Goal: Check status: Check status

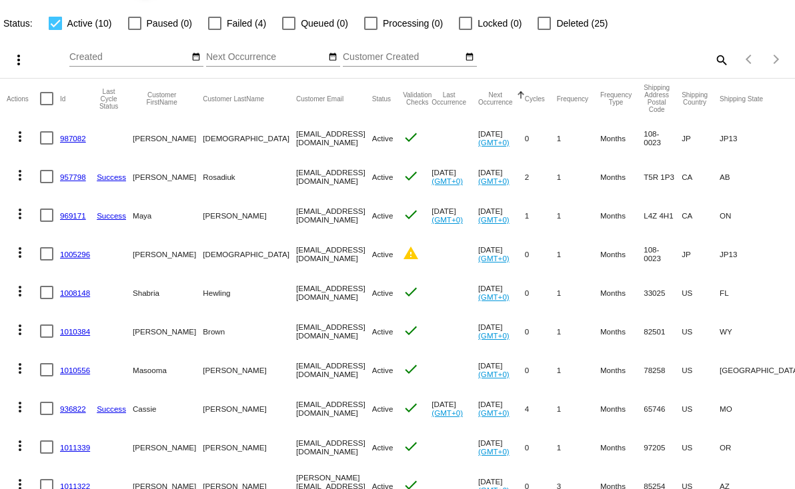
scroll to position [111, 0]
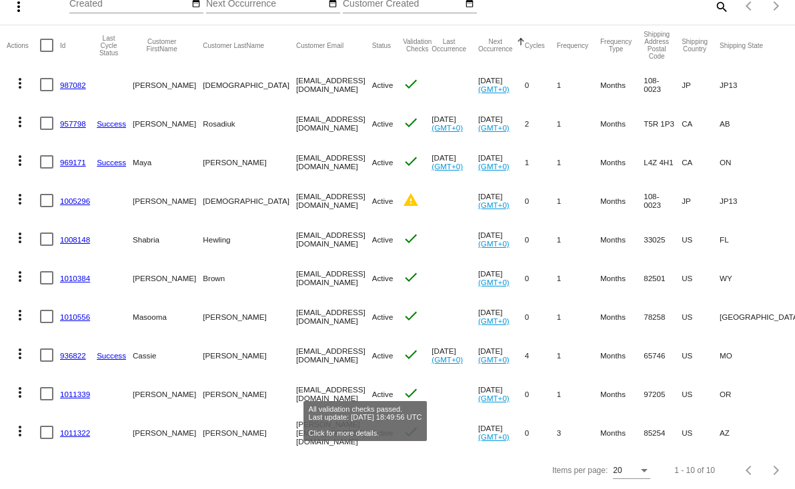
click at [403, 385] on mat-icon "check" at bounding box center [411, 393] width 16 height 16
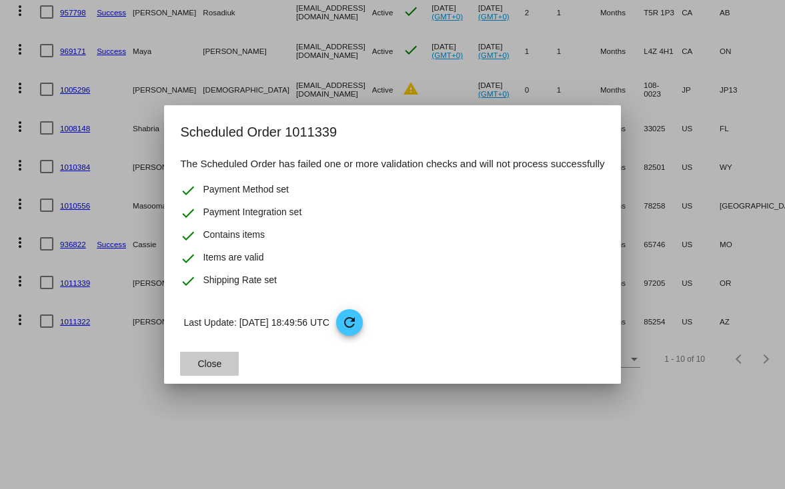
click at [213, 357] on button "Close" at bounding box center [209, 364] width 59 height 24
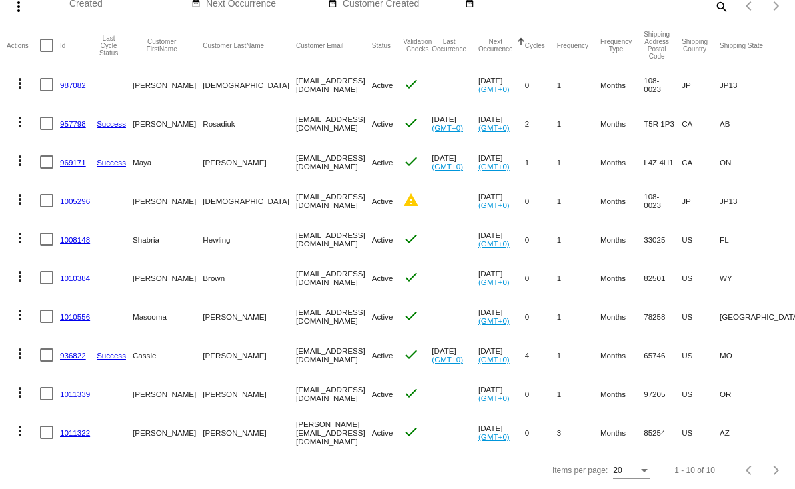
click at [76, 390] on link "1011339" at bounding box center [75, 394] width 30 height 9
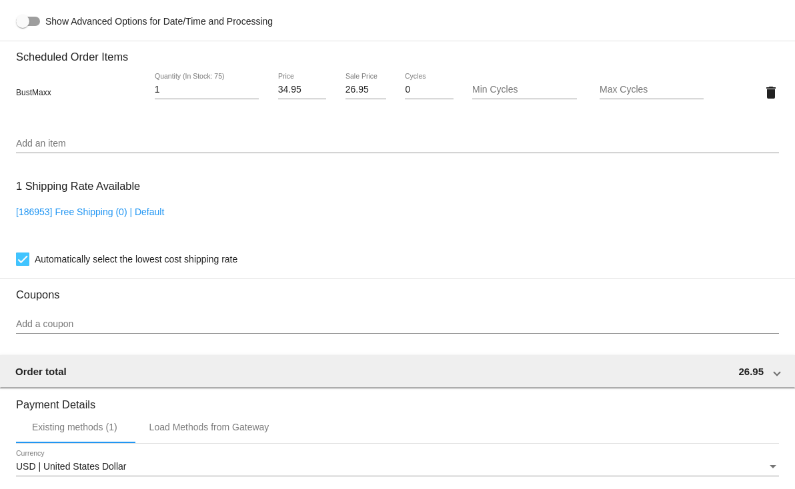
scroll to position [945, 0]
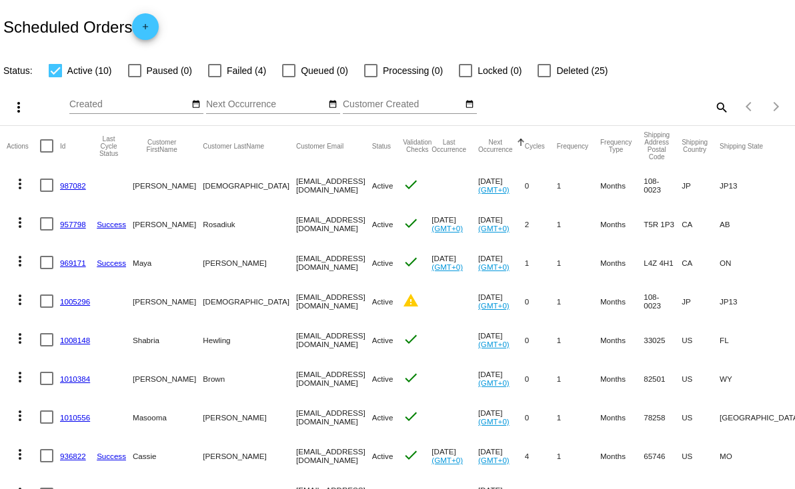
click at [214, 73] on div at bounding box center [214, 70] width 13 height 13
click at [214, 77] on input "Failed (4)" at bounding box center [214, 77] width 1 height 1
checkbox input "true"
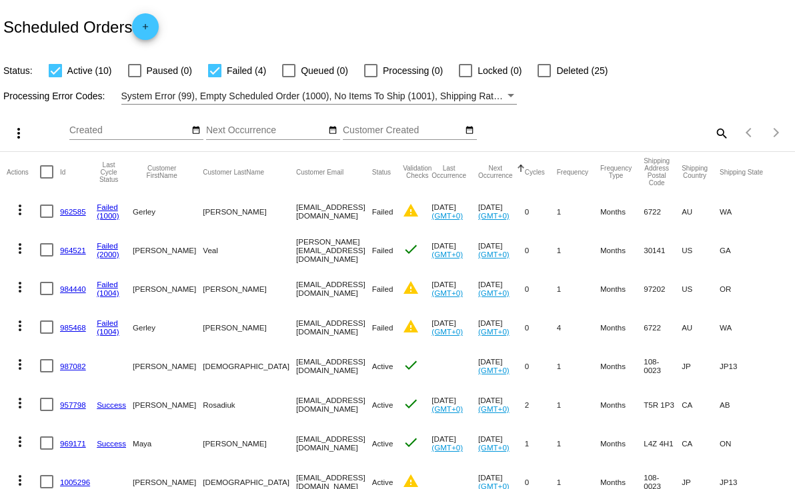
click at [593, 37] on div "Scheduled Orders add" at bounding box center [397, 26] width 795 height 53
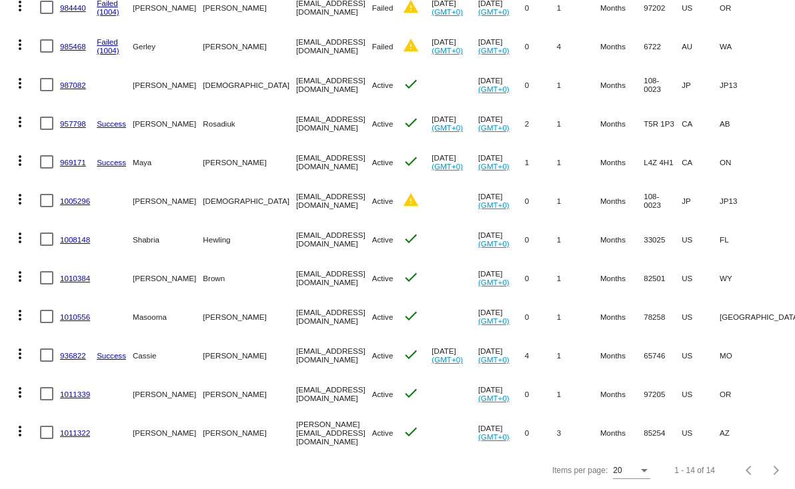
click at [79, 429] on link "1011322" at bounding box center [75, 433] width 30 height 9
